Goal: Information Seeking & Learning: Understand process/instructions

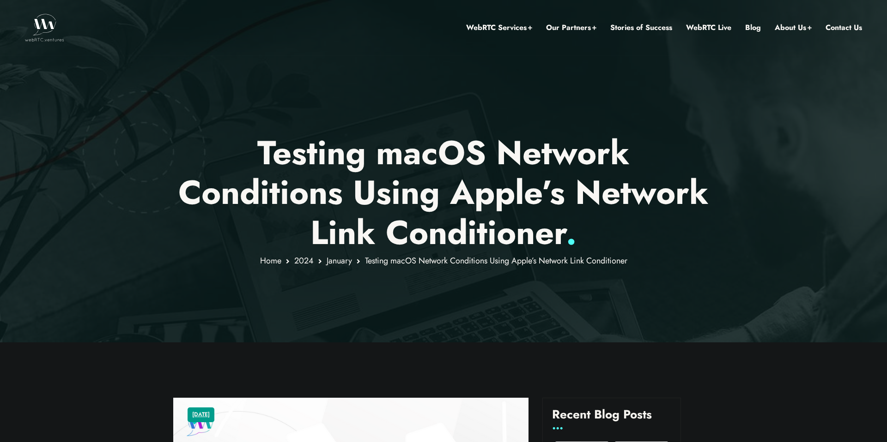
click at [430, 153] on h1 "Testing macOS Network Conditions Using Apple’s Network Link Conditioner ." at bounding box center [443, 193] width 541 height 120
drag, startPoint x: 288, startPoint y: 182, endPoint x: 403, endPoint y: 180, distance: 115.0
click at [401, 180] on h1 "Testing macOS Network Conditions Using Apple’s Network Link Conditioner ." at bounding box center [443, 193] width 541 height 120
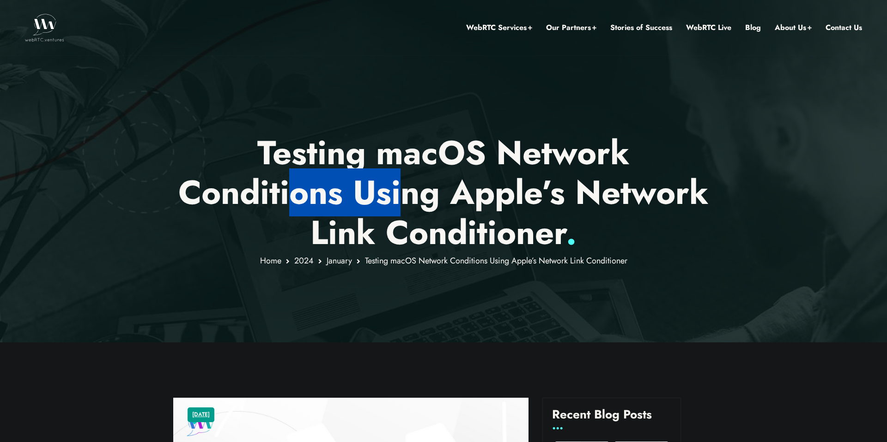
click at [403, 180] on h1 "Testing macOS Network Conditions Using Apple’s Network Link Conditioner ." at bounding box center [443, 193] width 541 height 120
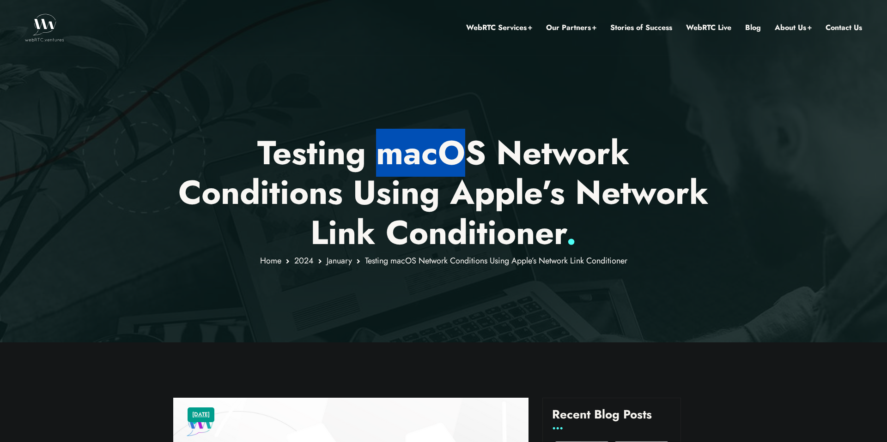
drag, startPoint x: 379, startPoint y: 159, endPoint x: 493, endPoint y: 159, distance: 114.5
click at [489, 159] on h1 "Testing macOS Network Conditions Using Apple’s Network Link Conditioner ." at bounding box center [443, 193] width 541 height 120
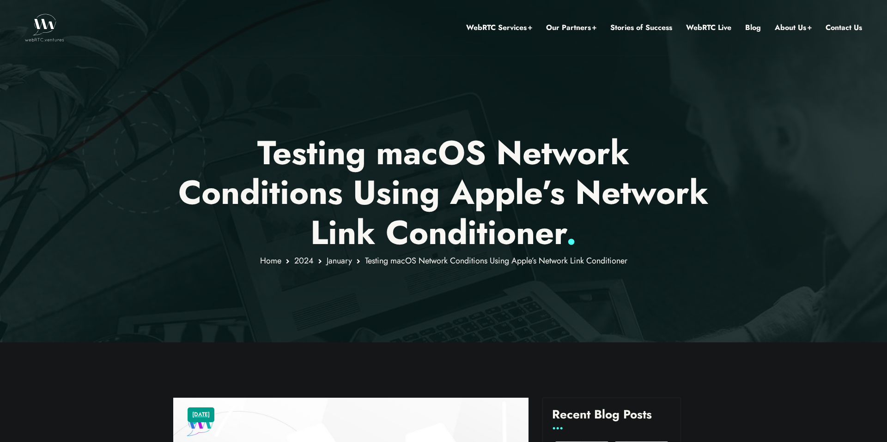
click at [493, 159] on h1 "Testing macOS Network Conditions Using Apple’s Network Link Conditioner ." at bounding box center [443, 193] width 541 height 120
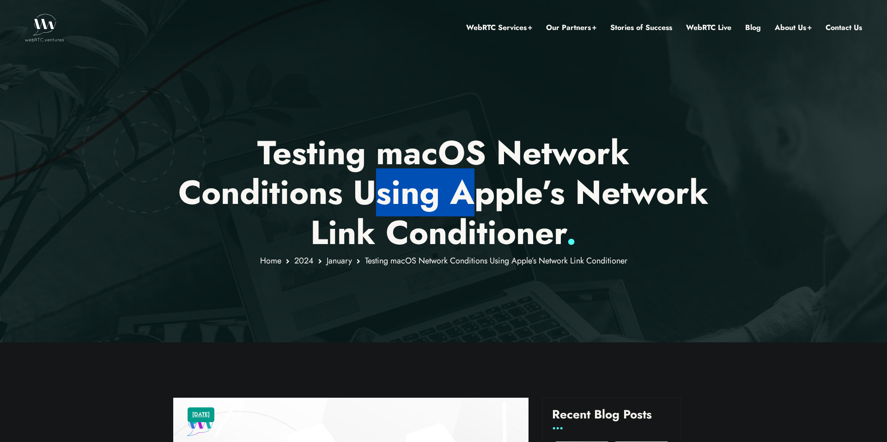
drag, startPoint x: 386, startPoint y: 198, endPoint x: 510, endPoint y: 198, distance: 124.7
click at [510, 198] on h1 "Testing macOS Network Conditions Using Apple’s Network Link Conditioner ." at bounding box center [443, 193] width 541 height 120
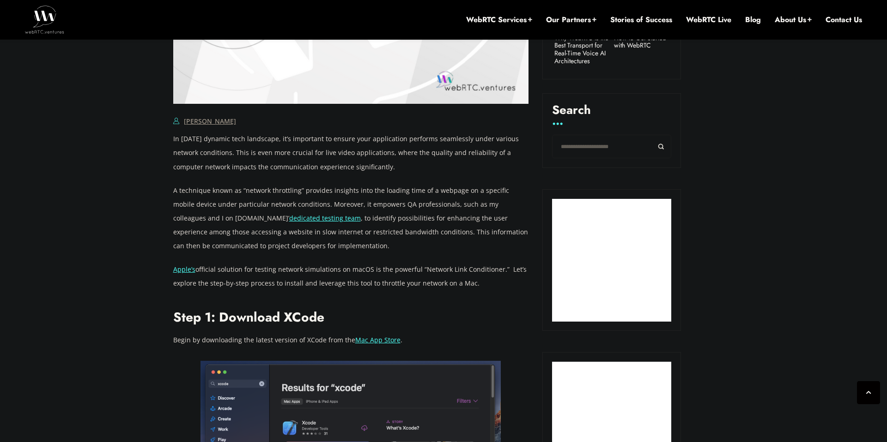
scroll to position [654, 0]
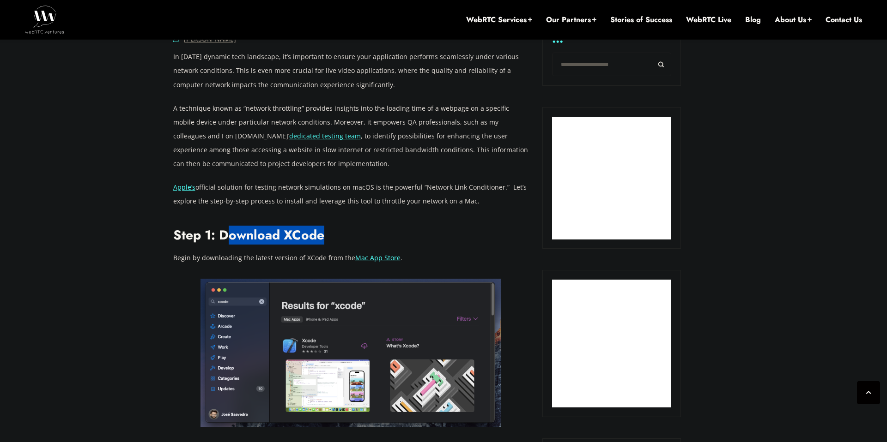
drag, startPoint x: 224, startPoint y: 239, endPoint x: 333, endPoint y: 238, distance: 109.4
click at [334, 239] on h2 "Step 1: Download XCode" at bounding box center [351, 236] width 356 height 16
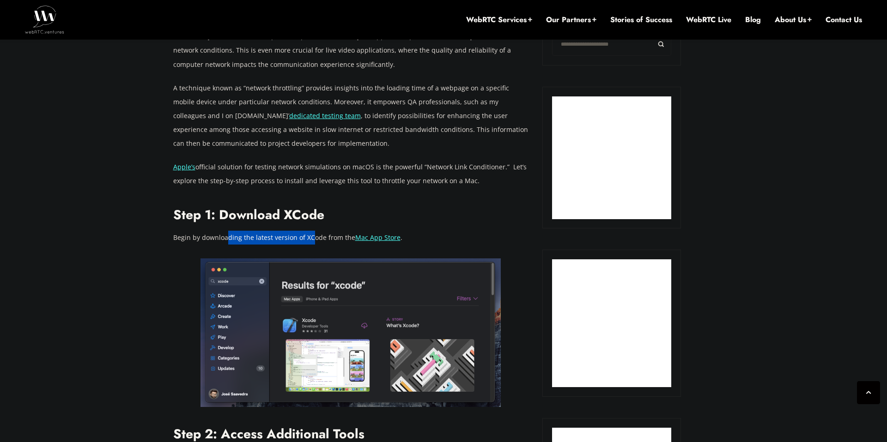
drag, startPoint x: 227, startPoint y: 240, endPoint x: 311, endPoint y: 240, distance: 83.6
click at [310, 240] on p "Begin by downloading the latest version of XCode from the Mac App Store ." at bounding box center [351, 238] width 356 height 14
click at [311, 240] on p "Begin by downloading the latest version of XCode from the Mac App Store ." at bounding box center [351, 238] width 356 height 14
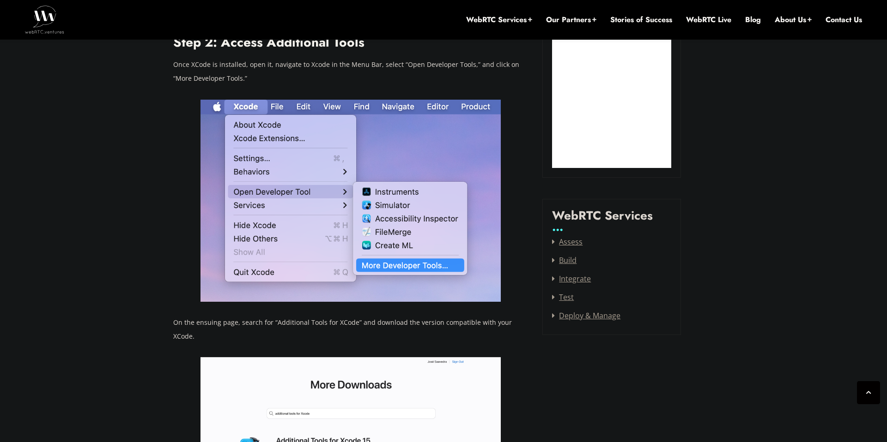
scroll to position [1137, 0]
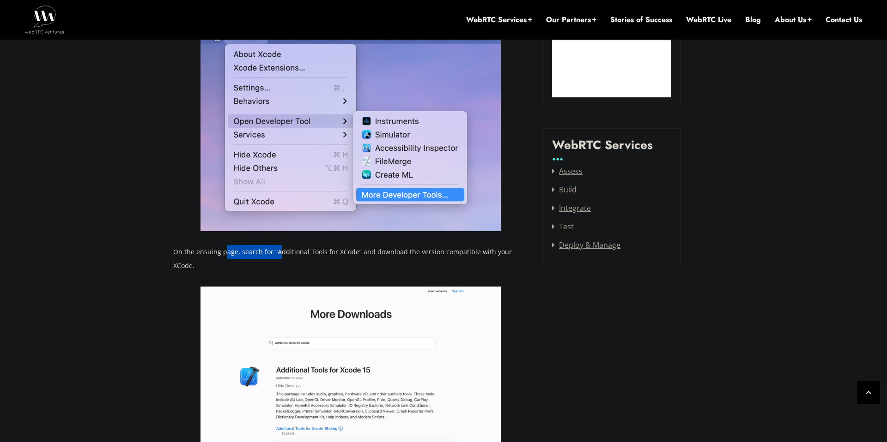
drag, startPoint x: 225, startPoint y: 253, endPoint x: 314, endPoint y: 253, distance: 88.7
click at [312, 253] on p "On the ensuing page, search for “Additional Tools for XCode” and download the v…" at bounding box center [351, 259] width 356 height 28
click at [310, 253] on p "On the ensuing page, search for “Additional Tools for XCode” and download the v…" at bounding box center [351, 259] width 356 height 28
click at [356, 253] on p "On the ensuing page, search for “Additional Tools for XCode” and download the v…" at bounding box center [351, 259] width 356 height 28
click at [357, 253] on p "On the ensuing page, search for “Additional Tools for XCode” and download the v…" at bounding box center [351, 259] width 356 height 28
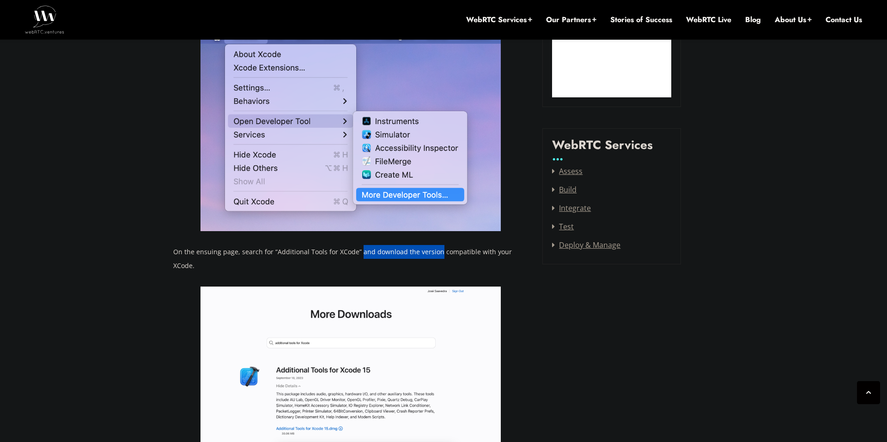
drag, startPoint x: 357, startPoint y: 253, endPoint x: 424, endPoint y: 253, distance: 67.4
click at [423, 253] on p "On the ensuing page, search for “Additional Tools for XCode” and download the v…" at bounding box center [351, 259] width 356 height 28
click at [424, 253] on p "On the ensuing page, search for “Additional Tools for XCode” and download the v…" at bounding box center [351, 259] width 356 height 28
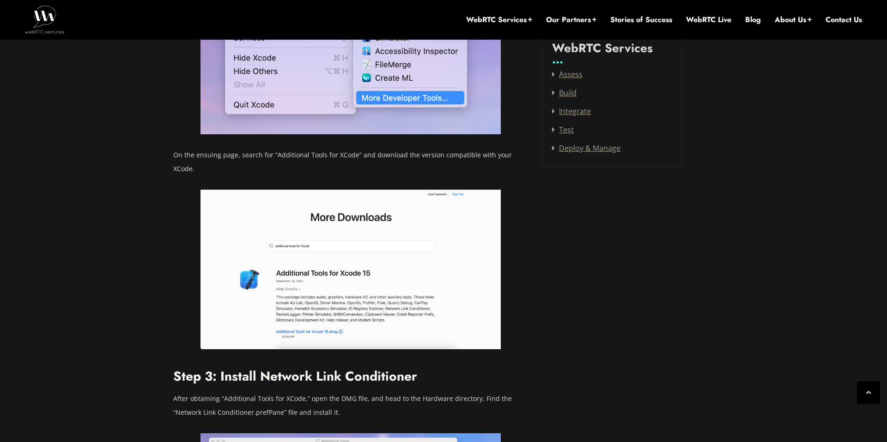
scroll to position [1327, 0]
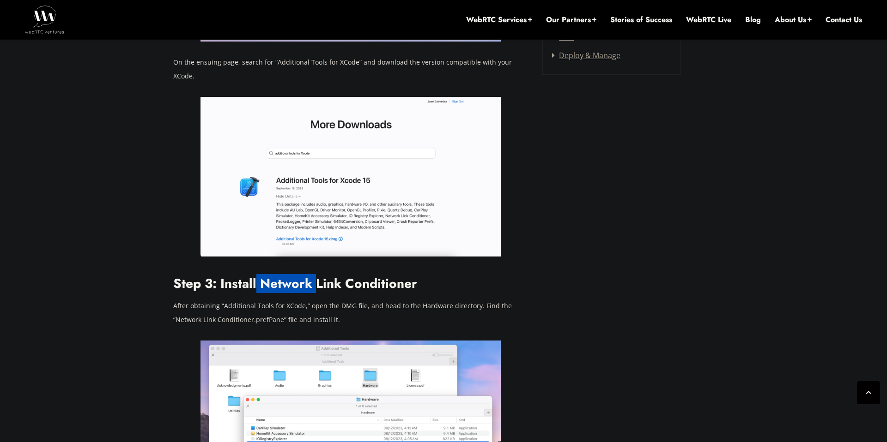
drag, startPoint x: 303, startPoint y: 273, endPoint x: 317, endPoint y: 272, distance: 13.9
click at [317, 276] on h2 "Step 3: Install Network Link Conditioner" at bounding box center [351, 284] width 356 height 16
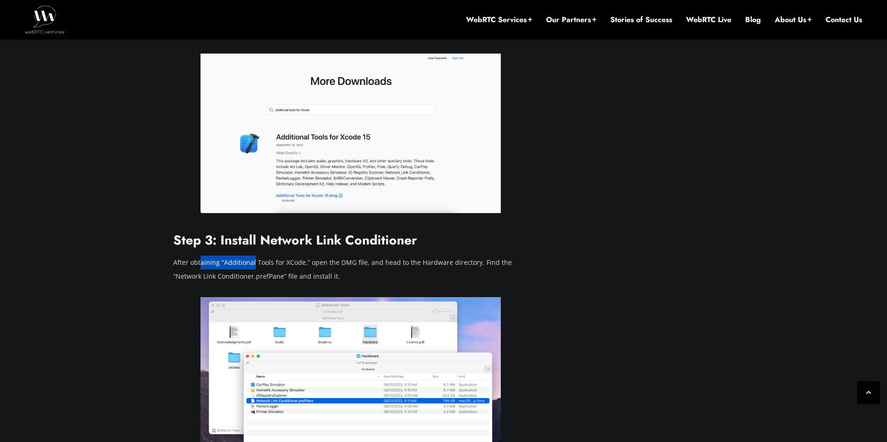
drag, startPoint x: 218, startPoint y: 246, endPoint x: 281, endPoint y: 246, distance: 63.3
click at [280, 256] on p "After obtaining “Additional Tools for XCode,” open the DMG file, and head to th…" at bounding box center [351, 270] width 356 height 28
click at [279, 256] on p "After obtaining “Additional Tools for XCode,” open the DMG file, and head to th…" at bounding box center [351, 270] width 356 height 28
click at [331, 256] on p "After obtaining “Additional Tools for XCode,” open the DMG file, and head to th…" at bounding box center [351, 270] width 356 height 28
click at [333, 256] on p "After obtaining “Additional Tools for XCode,” open the DMG file, and head to th…" at bounding box center [351, 270] width 356 height 28
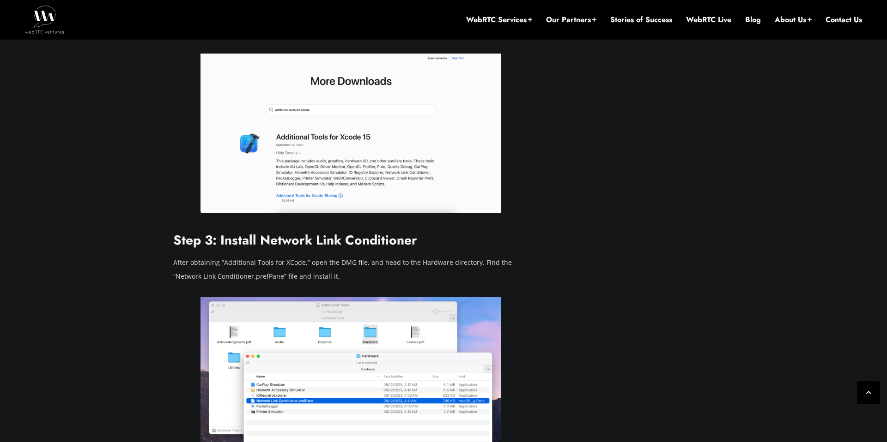
click at [409, 256] on p "After obtaining “Additional Tools for XCode,” open the DMG file, and head to th…" at bounding box center [351, 270] width 356 height 28
drag, startPoint x: 409, startPoint y: 248, endPoint x: 472, endPoint y: 248, distance: 63.3
click at [472, 256] on p "After obtaining “Additional Tools for XCode,” open the DMG file, and head to th…" at bounding box center [351, 270] width 356 height 28
drag, startPoint x: 208, startPoint y: 262, endPoint x: 282, endPoint y: 262, distance: 73.9
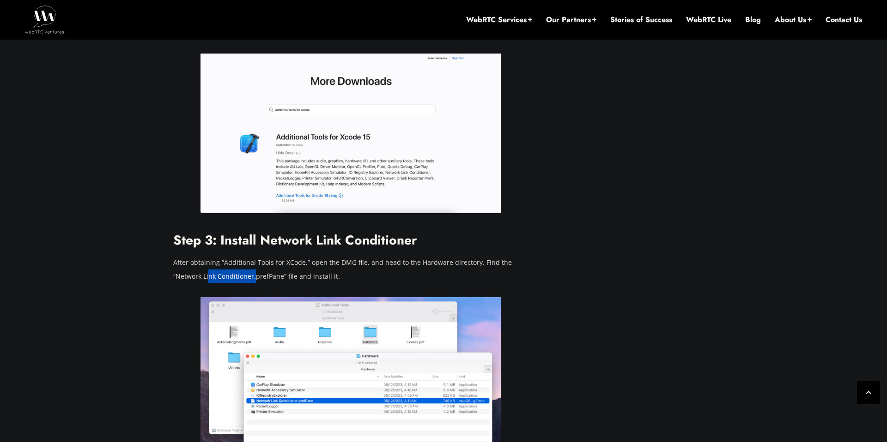
click at [282, 262] on p "After obtaining “Additional Tools for XCode,” open the DMG file, and head to th…" at bounding box center [351, 270] width 356 height 28
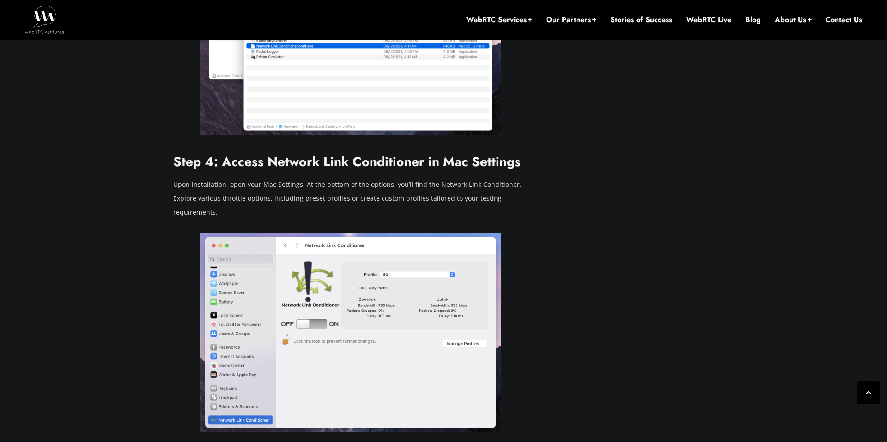
scroll to position [1718, 0]
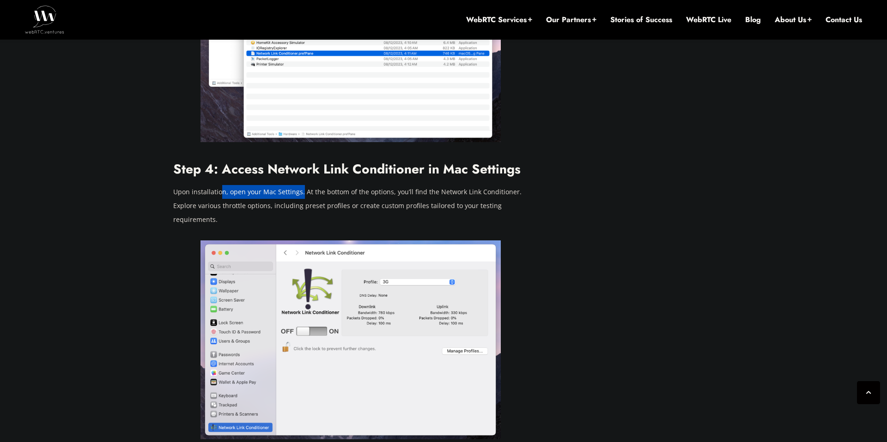
drag, startPoint x: 220, startPoint y: 178, endPoint x: 318, endPoint y: 178, distance: 97.9
click at [317, 185] on p "Upon installation, open your Mac Settings. At the bottom of the options, you’ll…" at bounding box center [351, 206] width 356 height 42
click at [318, 185] on p "Upon installation, open your Mac Settings. At the bottom of the options, you’ll…" at bounding box center [351, 206] width 356 height 42
drag, startPoint x: 318, startPoint y: 178, endPoint x: 379, endPoint y: 178, distance: 60.9
click at [377, 185] on p "Upon installation, open your Mac Settings. At the bottom of the options, you’ll…" at bounding box center [351, 206] width 356 height 42
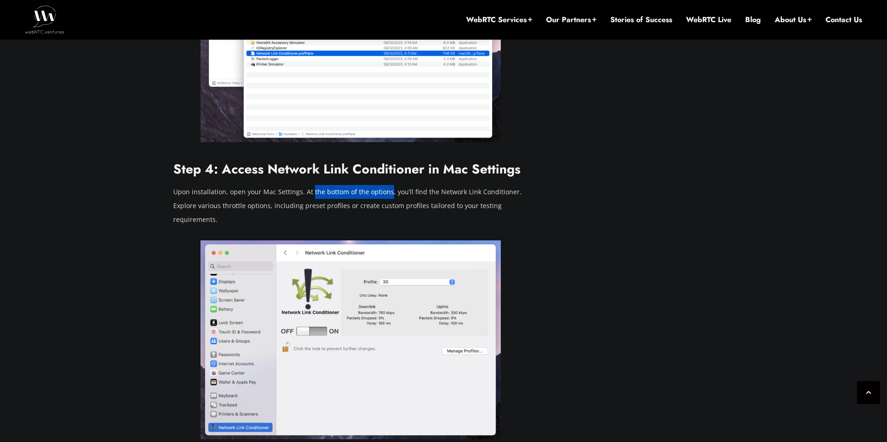
click at [379, 185] on p "Upon installation, open your Mac Settings. At the bottom of the options, you’ll…" at bounding box center [351, 206] width 356 height 42
drag, startPoint x: 379, startPoint y: 178, endPoint x: 452, endPoint y: 178, distance: 73.9
click at [451, 185] on p "Upon installation, open your Mac Settings. At the bottom of the options, you’ll…" at bounding box center [351, 206] width 356 height 42
click at [452, 185] on p "Upon installation, open your Mac Settings. At the bottom of the options, you’ll…" at bounding box center [351, 206] width 356 height 42
drag, startPoint x: 179, startPoint y: 189, endPoint x: 264, endPoint y: 189, distance: 85.4
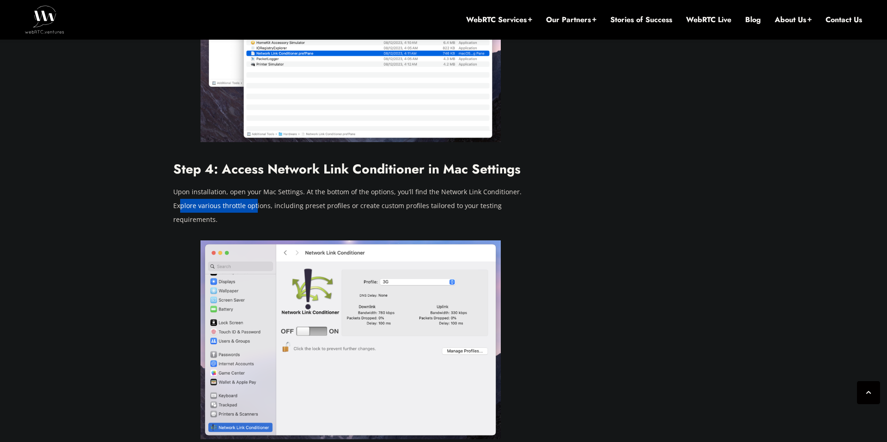
click at [264, 189] on p "Upon installation, open your Mac Settings. At the bottom of the options, you’ll…" at bounding box center [351, 206] width 356 height 42
click at [266, 189] on p "Upon installation, open your Mac Settings. At the bottom of the options, you’ll…" at bounding box center [351, 206] width 356 height 42
drag, startPoint x: 266, startPoint y: 189, endPoint x: 324, endPoint y: 189, distance: 57.3
click at [321, 189] on p "Upon installation, open your Mac Settings. At the bottom of the options, you’ll…" at bounding box center [351, 206] width 356 height 42
click at [324, 189] on p "Upon installation, open your Mac Settings. At the bottom of the options, you’ll…" at bounding box center [351, 206] width 356 height 42
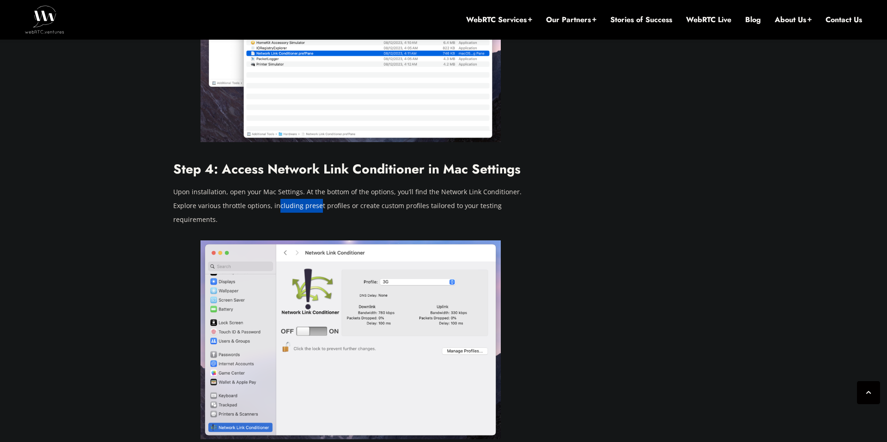
drag, startPoint x: 278, startPoint y: 189, endPoint x: 350, endPoint y: 189, distance: 71.1
click at [349, 189] on p "Upon installation, open your Mac Settings. At the bottom of the options, you’ll…" at bounding box center [351, 206] width 356 height 42
click at [350, 189] on p "Upon installation, open your Mac Settings. At the bottom of the options, you’ll…" at bounding box center [351, 206] width 356 height 42
drag, startPoint x: 381, startPoint y: 189, endPoint x: 404, endPoint y: 189, distance: 23.5
click at [403, 189] on p "Upon installation, open your Mac Settings. At the bottom of the options, you’ll…" at bounding box center [351, 206] width 356 height 42
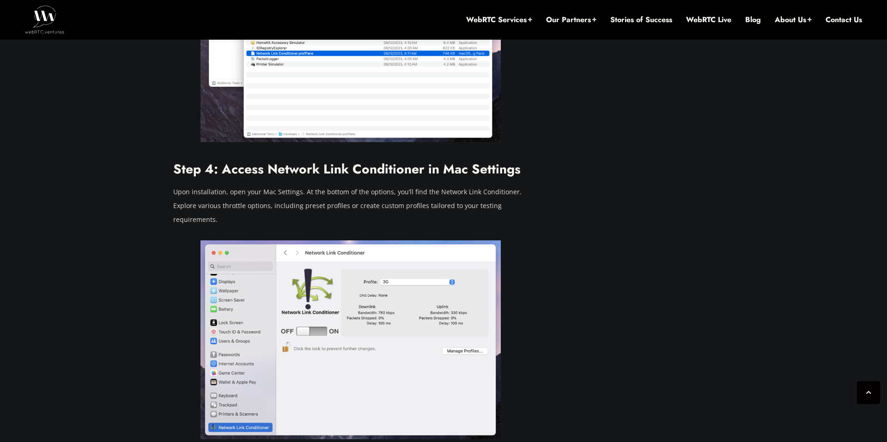
click at [404, 189] on p "Upon installation, open your Mac Settings. At the bottom of the options, you’ll…" at bounding box center [351, 206] width 356 height 42
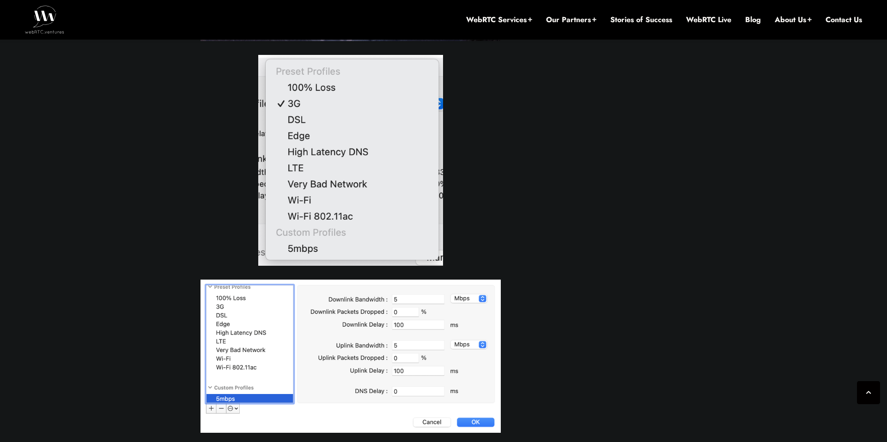
scroll to position [2247, 0]
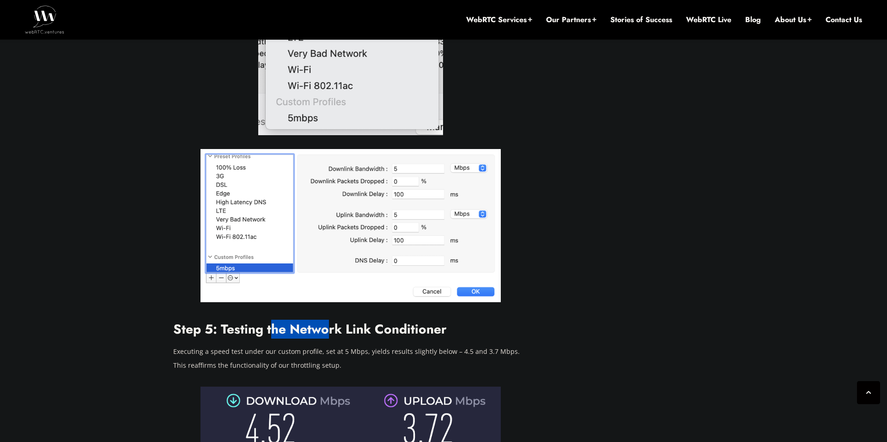
drag, startPoint x: 273, startPoint y: 318, endPoint x: 348, endPoint y: 318, distance: 74.8
click at [347, 322] on h2 "Step 5: Testing the Network Link Conditioner" at bounding box center [351, 330] width 356 height 16
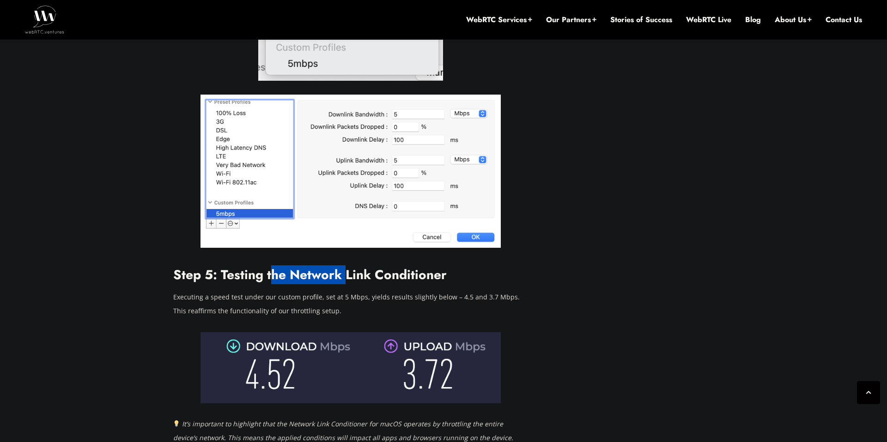
scroll to position [2337, 0]
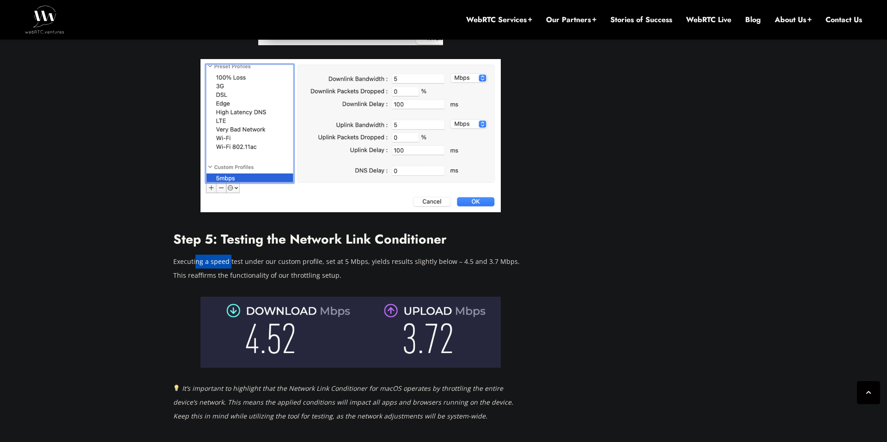
drag, startPoint x: 195, startPoint y: 248, endPoint x: 253, endPoint y: 248, distance: 57.3
click at [250, 255] on p "Executing a speed test under our custom profile, set at 5 Mbps, yields results …" at bounding box center [351, 269] width 356 height 28
click at [297, 255] on p "Executing a speed test under our custom profile, set at 5 Mbps, yields results …" at bounding box center [351, 269] width 356 height 28
click at [299, 255] on p "Executing a speed test under our custom profile, set at 5 Mbps, yields results …" at bounding box center [351, 269] width 356 height 28
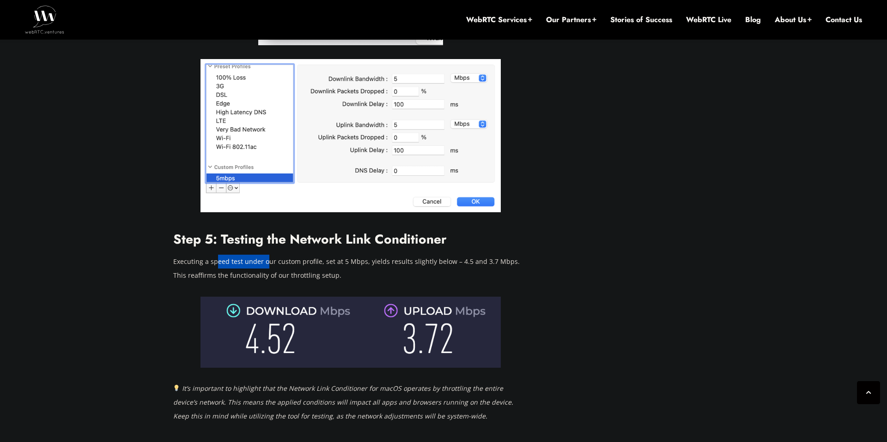
drag, startPoint x: 276, startPoint y: 249, endPoint x: 287, endPoint y: 249, distance: 11.1
click at [285, 255] on p "Executing a speed test under our custom profile, set at 5 Mbps, yields results …" at bounding box center [351, 269] width 356 height 28
click at [287, 255] on p "Executing a speed test under our custom profile, set at 5 Mbps, yields results …" at bounding box center [351, 269] width 356 height 28
drag, startPoint x: 329, startPoint y: 249, endPoint x: 339, endPoint y: 249, distance: 10.2
click at [338, 255] on p "Executing a speed test under our custom profile, set at 5 Mbps, yields results …" at bounding box center [351, 269] width 356 height 28
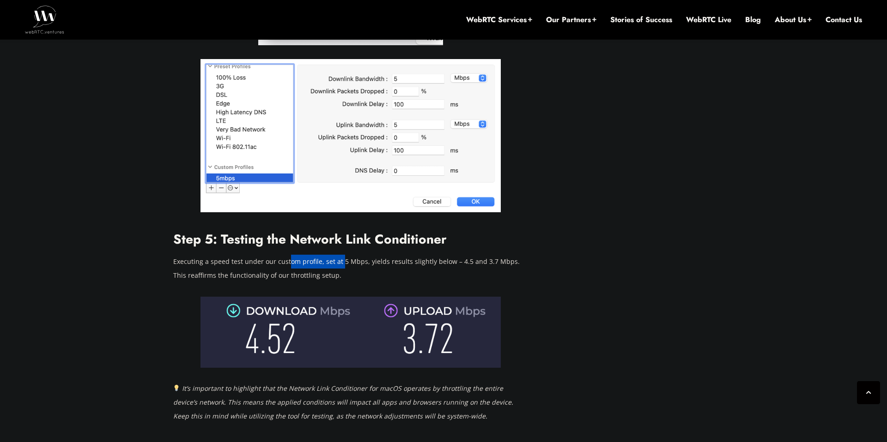
click at [339, 255] on p "Executing a speed test under our custom profile, set at 5 Mbps, yields results …" at bounding box center [351, 269] width 356 height 28
drag, startPoint x: 339, startPoint y: 249, endPoint x: 259, endPoint y: 249, distance: 79.9
click at [260, 255] on p "Executing a speed test under our custom profile, set at 5 Mbps, yields results …" at bounding box center [351, 269] width 356 height 28
click at [259, 255] on p "Executing a speed test under our custom profile, set at 5 Mbps, yields results …" at bounding box center [351, 269] width 356 height 28
drag, startPoint x: 259, startPoint y: 249, endPoint x: 346, endPoint y: 249, distance: 86.3
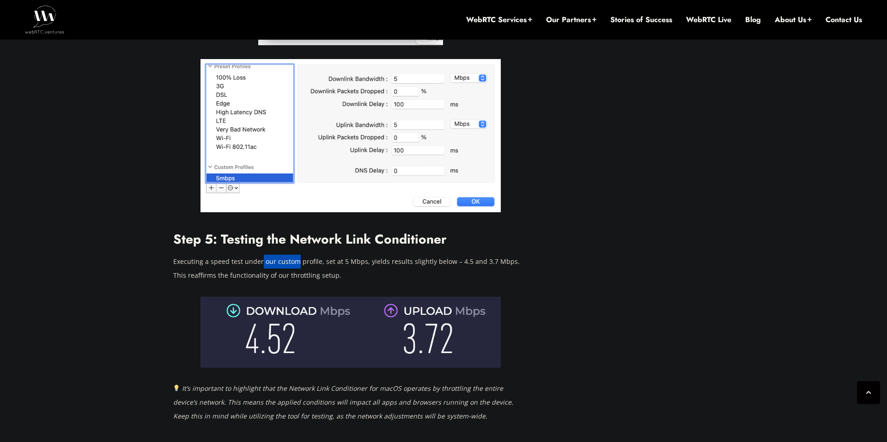
click at [344, 255] on p "Executing a speed test under our custom profile, set at 5 Mbps, yields results …" at bounding box center [351, 269] width 356 height 28
click at [346, 255] on p "Executing a speed test under our custom profile, set at 5 Mbps, yields results …" at bounding box center [351, 269] width 356 height 28
drag, startPoint x: 346, startPoint y: 249, endPoint x: 363, endPoint y: 248, distance: 17.1
click at [359, 255] on p "Executing a speed test under our custom profile, set at 5 Mbps, yields results …" at bounding box center [351, 269] width 356 height 28
click at [363, 255] on p "Executing a speed test under our custom profile, set at 5 Mbps, yields results …" at bounding box center [351, 269] width 356 height 28
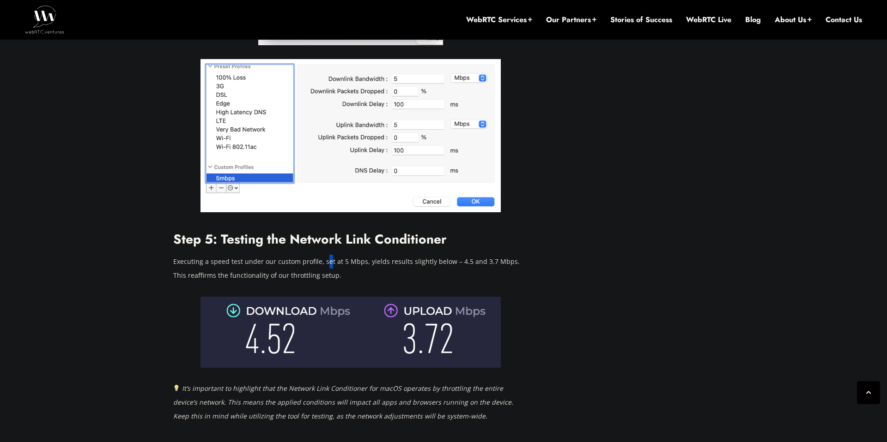
drag, startPoint x: 326, startPoint y: 247, endPoint x: 363, endPoint y: 247, distance: 36.9
click at [349, 255] on p "Executing a speed test under our custom profile, set at 5 Mbps, yields results …" at bounding box center [351, 269] width 356 height 28
click at [363, 255] on p "Executing a speed test under our custom profile, set at 5 Mbps, yields results …" at bounding box center [351, 269] width 356 height 28
drag, startPoint x: 363, startPoint y: 247, endPoint x: 421, endPoint y: 247, distance: 57.7
click at [418, 255] on p "Executing a speed test under our custom profile, set at 5 Mbps, yields results …" at bounding box center [351, 269] width 356 height 28
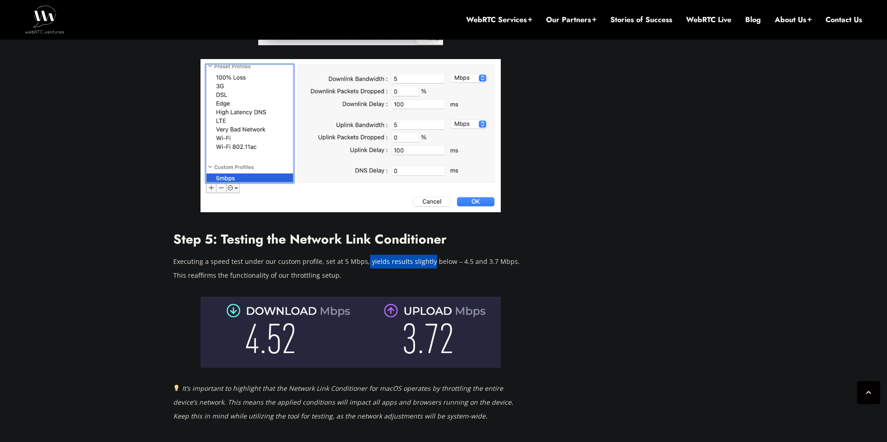
click at [421, 255] on p "Executing a speed test under our custom profile, set at 5 Mbps, yields results …" at bounding box center [351, 269] width 356 height 28
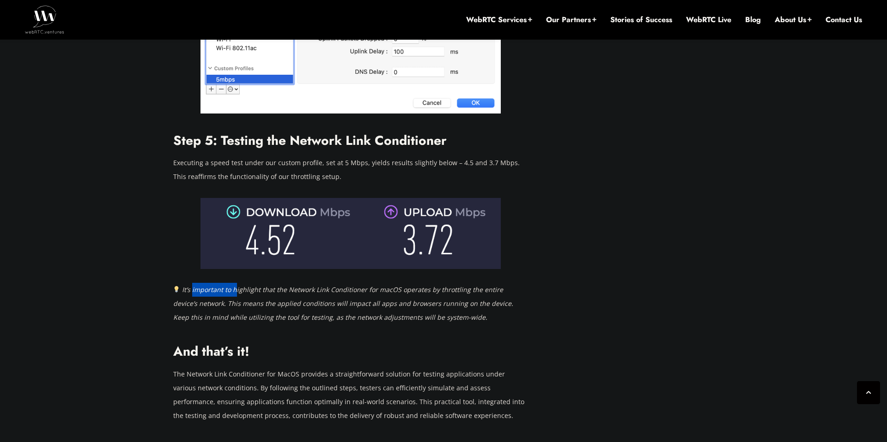
drag, startPoint x: 193, startPoint y: 277, endPoint x: 256, endPoint y: 277, distance: 63.3
click at [255, 285] on em "It’s important to highlight that the Network Link Conditioner for macOS operate…" at bounding box center [343, 303] width 340 height 36
click at [257, 285] on em "It’s important to highlight that the Network Link Conditioner for macOS operate…" at bounding box center [343, 303] width 340 height 36
drag, startPoint x: 257, startPoint y: 277, endPoint x: 299, endPoint y: 277, distance: 42.0
click at [290, 285] on em "It’s important to highlight that the Network Link Conditioner for macOS operate…" at bounding box center [343, 303] width 340 height 36
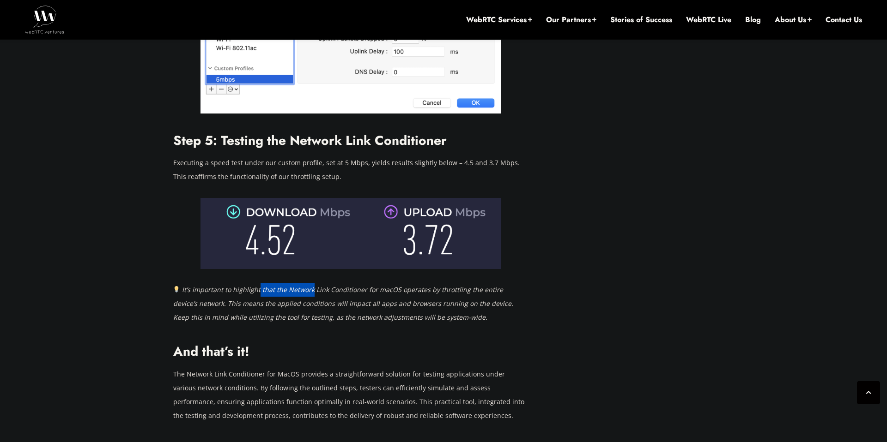
click at [299, 285] on em "It’s important to highlight that the Network Link Conditioner for macOS operate…" at bounding box center [343, 303] width 340 height 36
drag, startPoint x: 299, startPoint y: 277, endPoint x: 351, endPoint y: 277, distance: 51.7
click at [350, 285] on em "It’s important to highlight that the Network Link Conditioner for macOS operate…" at bounding box center [343, 303] width 340 height 36
click at [351, 285] on em "It’s important to highlight that the Network Link Conditioner for macOS operate…" at bounding box center [343, 303] width 340 height 36
drag
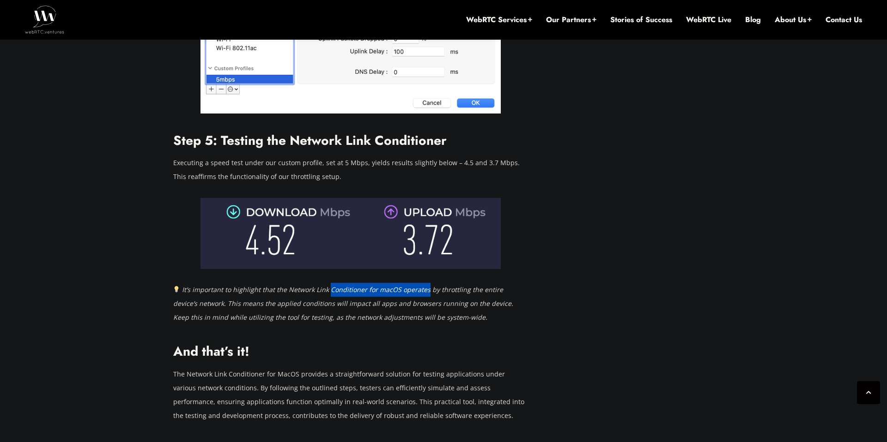
click at [400, 285] on em "It’s important to highlight that the Network Link Conditioner for macOS operate…" at bounding box center [343, 303] width 340 height 36
click at [401, 285] on em "It’s important to highlight that the Network Link Conditioner for macOS operate…" at bounding box center [343, 303] width 340 height 36
click at [466, 285] on em "It’s important to highlight that the Network Link Conditioner for macOS operate…" at bounding box center [343, 303] width 340 height 36
click at [467, 285] on em "It’s important to highlight that the Network Link Conditioner for macOS operate…" at bounding box center [343, 303] width 340 height 36
click at [258, 291] on em "It’s important to highlight that the Network Link Conditioner for macOS operate…" at bounding box center [343, 303] width 340 height 36
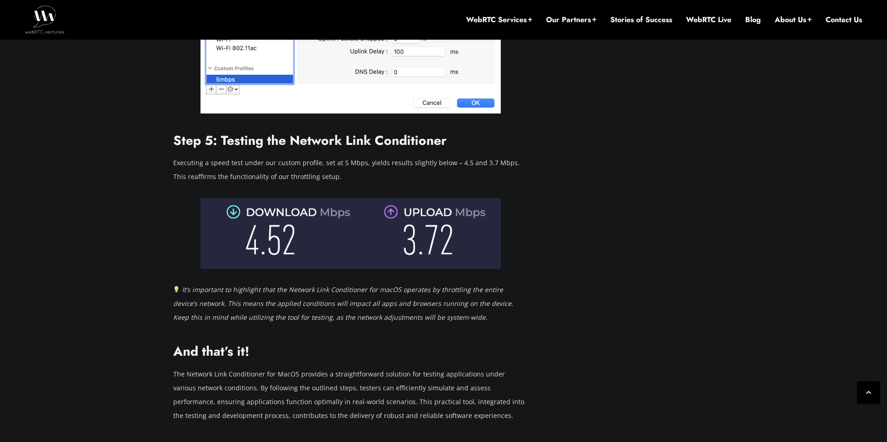
click at [261, 291] on em "It’s important to highlight that the Network Link Conditioner for macOS operate…" at bounding box center [343, 303] width 340 height 36
click at [280, 303] on em "It’s important to highlight that the Network Link Conditioner for macOS operate…" at bounding box center [343, 303] width 340 height 36
click at [283, 303] on em "It’s important to highlight that the Network Link Conditioner for macOS operate…" at bounding box center [343, 303] width 340 height 36
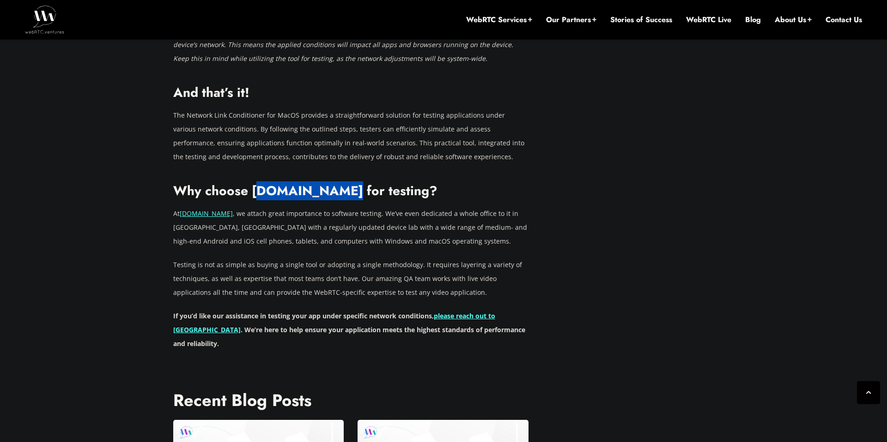
drag, startPoint x: 265, startPoint y: 181, endPoint x: 369, endPoint y: 181, distance: 104.3
click at [368, 183] on h2 "Why choose [DOMAIN_NAME] for testing?" at bounding box center [351, 191] width 356 height 16
click at [369, 183] on h2 "Why choose [DOMAIN_NAME] for testing?" at bounding box center [351, 191] width 356 height 16
click at [230, 209] on link "[DOMAIN_NAME]" at bounding box center [206, 213] width 53 height 9
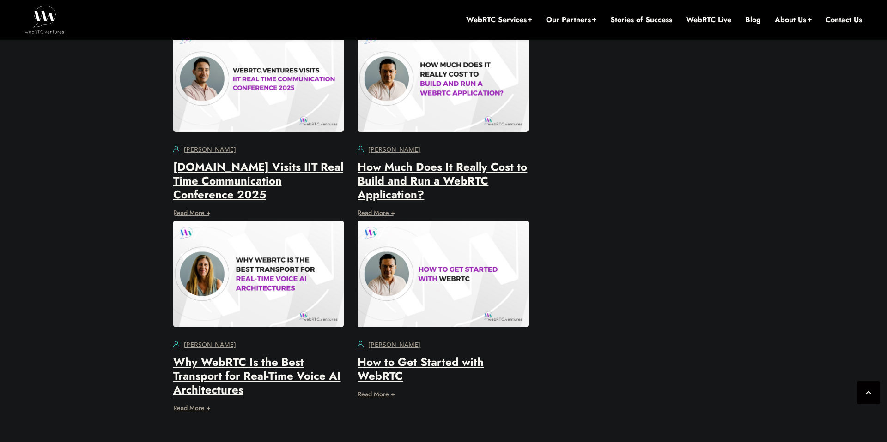
scroll to position [3412, 0]
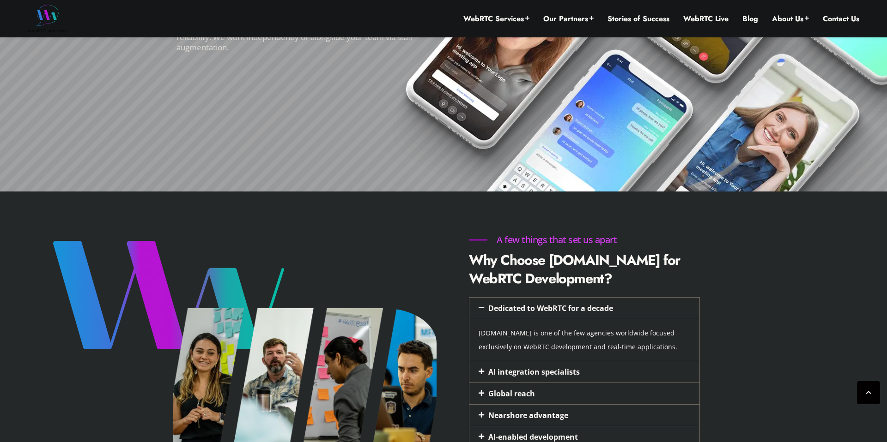
scroll to position [257, 0]
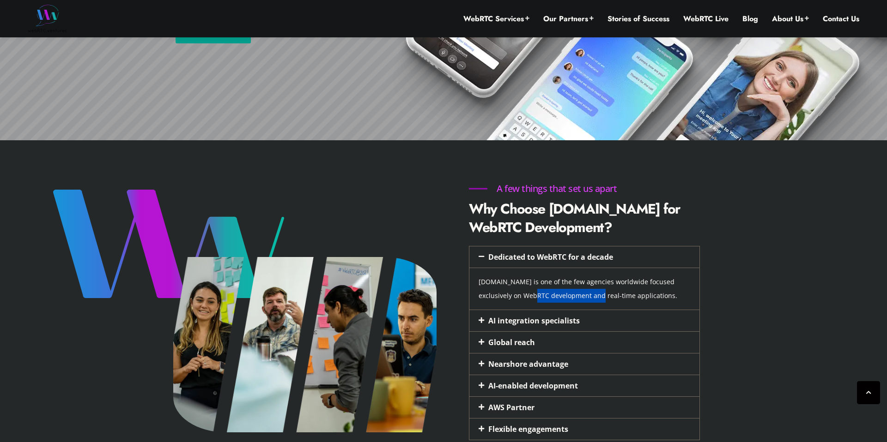
drag, startPoint x: 526, startPoint y: 297, endPoint x: 591, endPoint y: 296, distance: 64.7
click at [591, 296] on p "[DOMAIN_NAME] is one of the few agencies worldwide focused exclusively on WebRT…" at bounding box center [583, 289] width 211 height 28
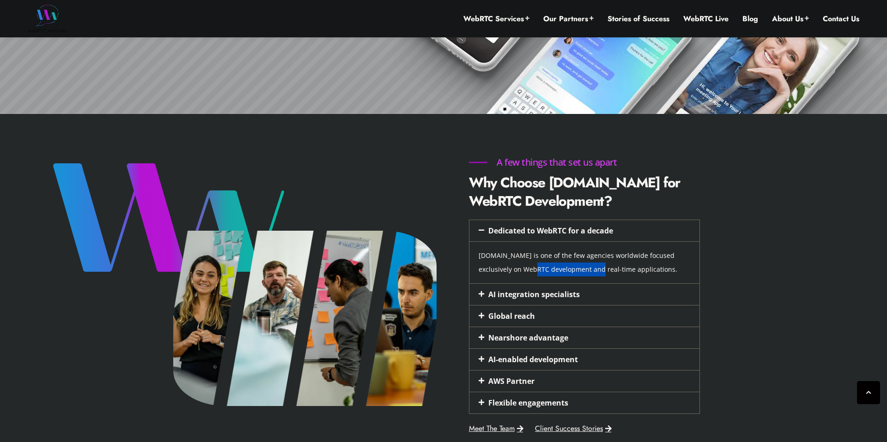
scroll to position [301, 0]
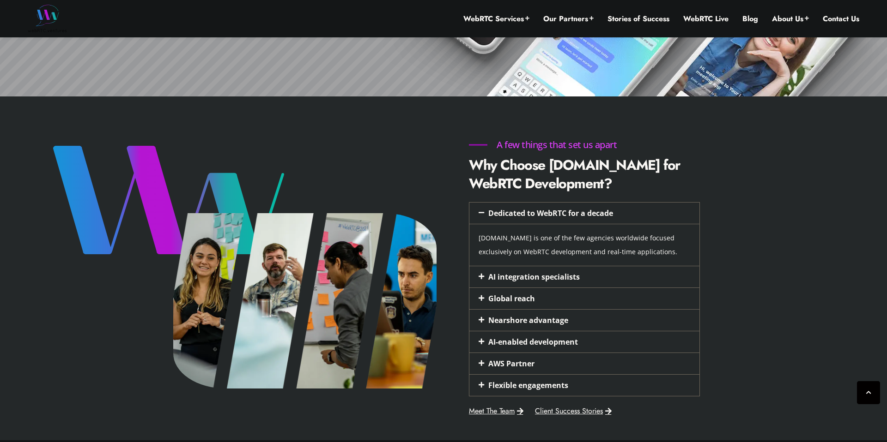
click at [583, 283] on div "AI integration specialists" at bounding box center [584, 276] width 230 height 21
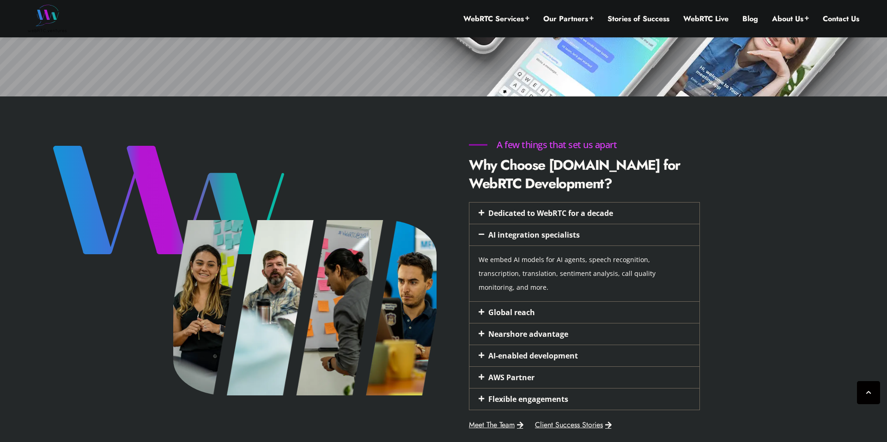
click at [562, 351] on link "AI-enabled development" at bounding box center [533, 356] width 90 height 10
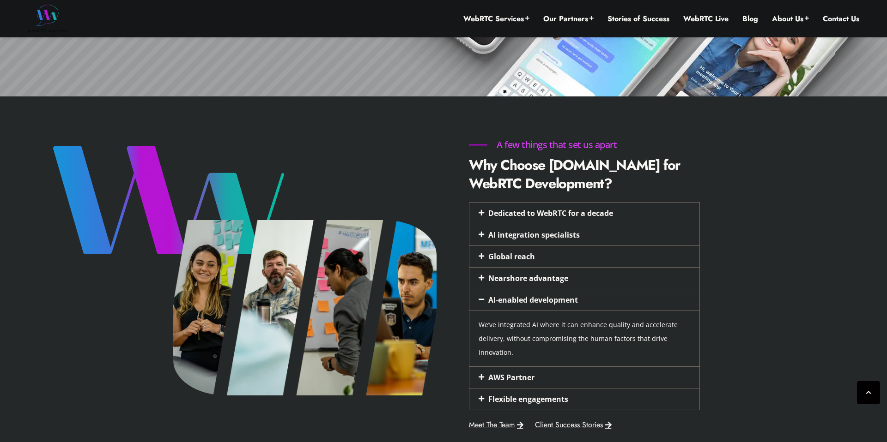
click at [535, 378] on div "AWS Partner" at bounding box center [584, 377] width 230 height 21
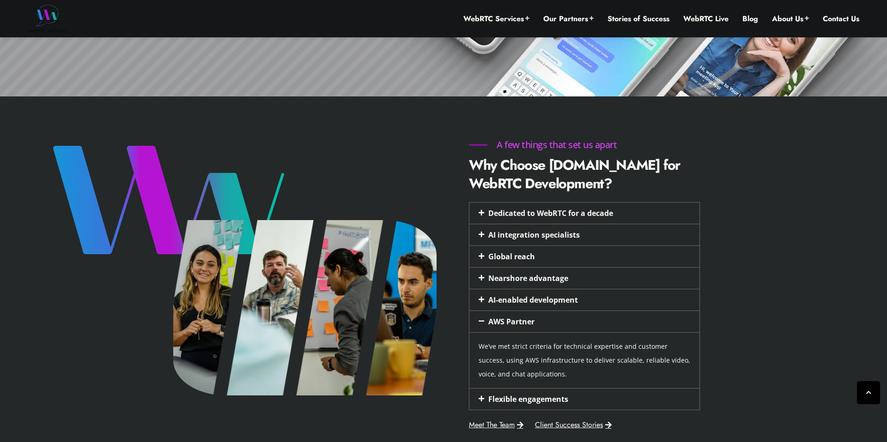
click at [483, 276] on icon at bounding box center [481, 278] width 6 height 6
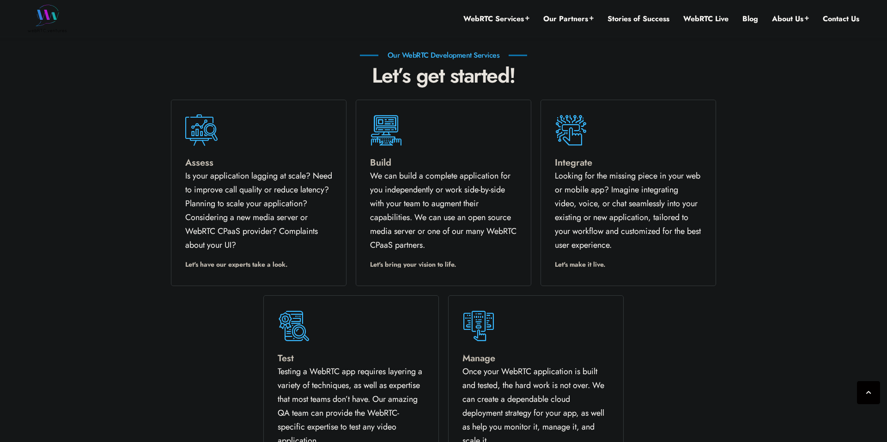
scroll to position [959, 0]
